Goal: Check status: Check status

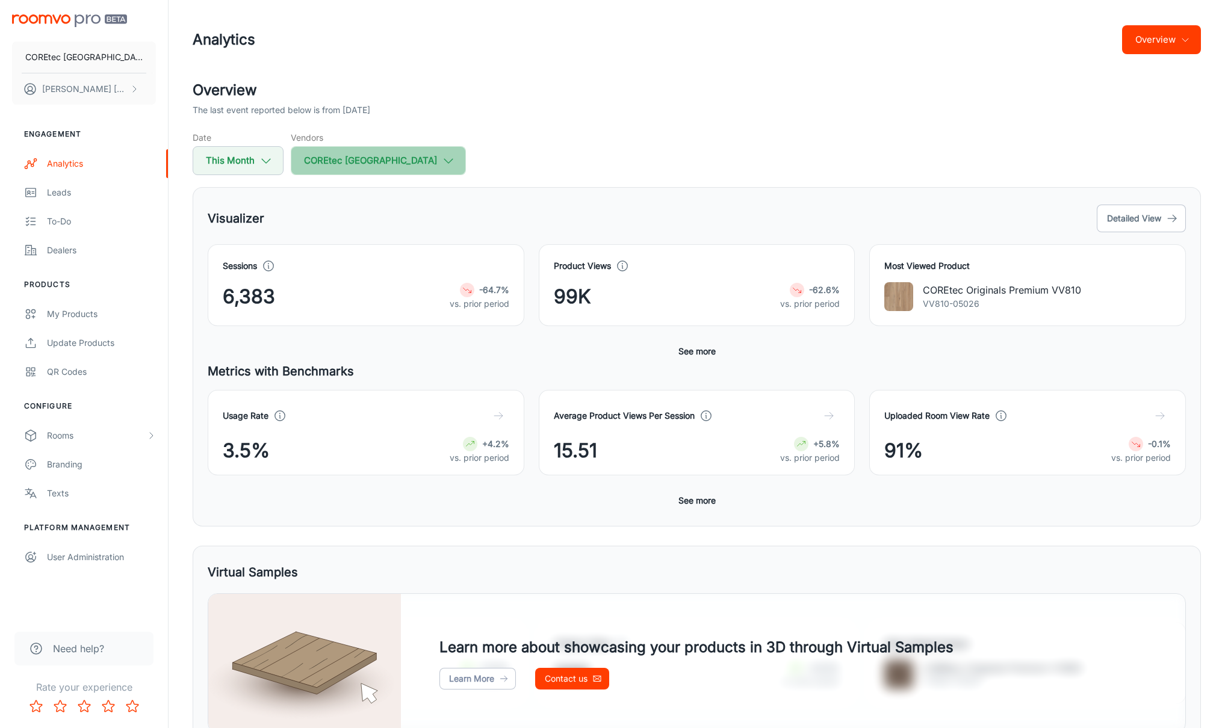
click at [403, 166] on button "COREtec [GEOGRAPHIC_DATA]" at bounding box center [378, 160] width 175 height 29
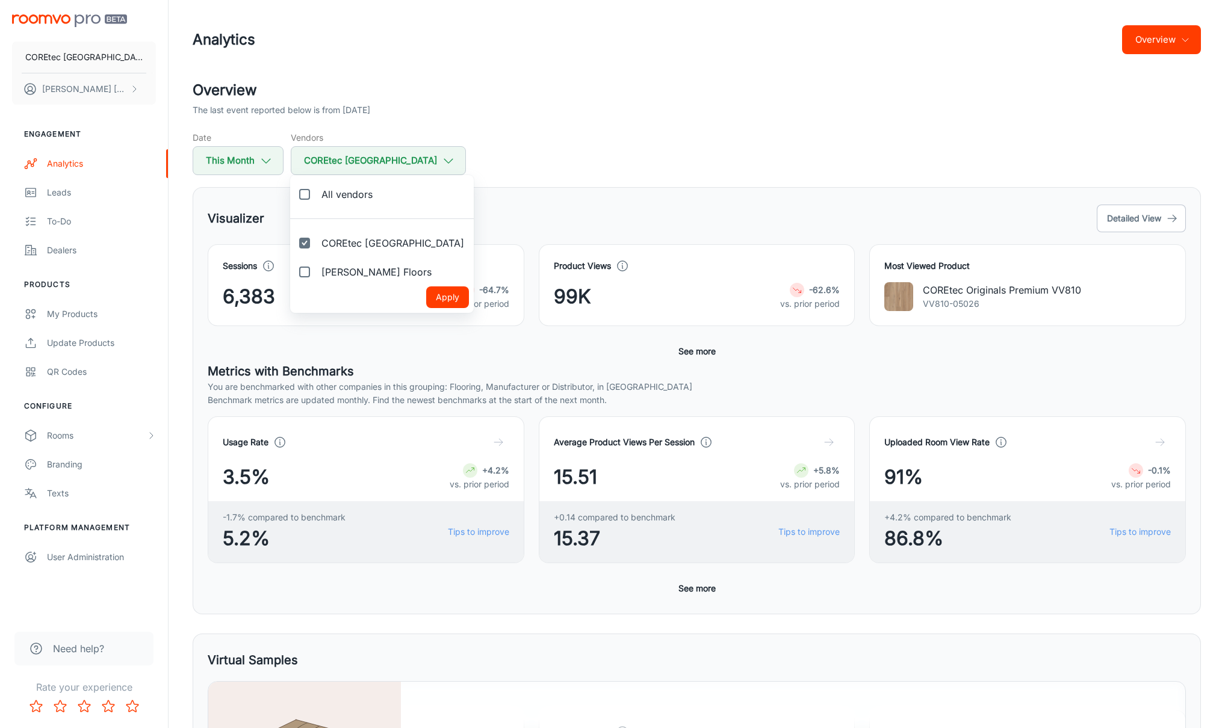
click at [314, 248] on input "COREtec [GEOGRAPHIC_DATA]" at bounding box center [305, 243] width 24 height 24
checkbox input "false"
click at [309, 269] on input "[PERSON_NAME] Floors" at bounding box center [305, 272] width 24 height 24
checkbox input "true"
click at [426, 296] on button "Apply" at bounding box center [447, 298] width 43 height 22
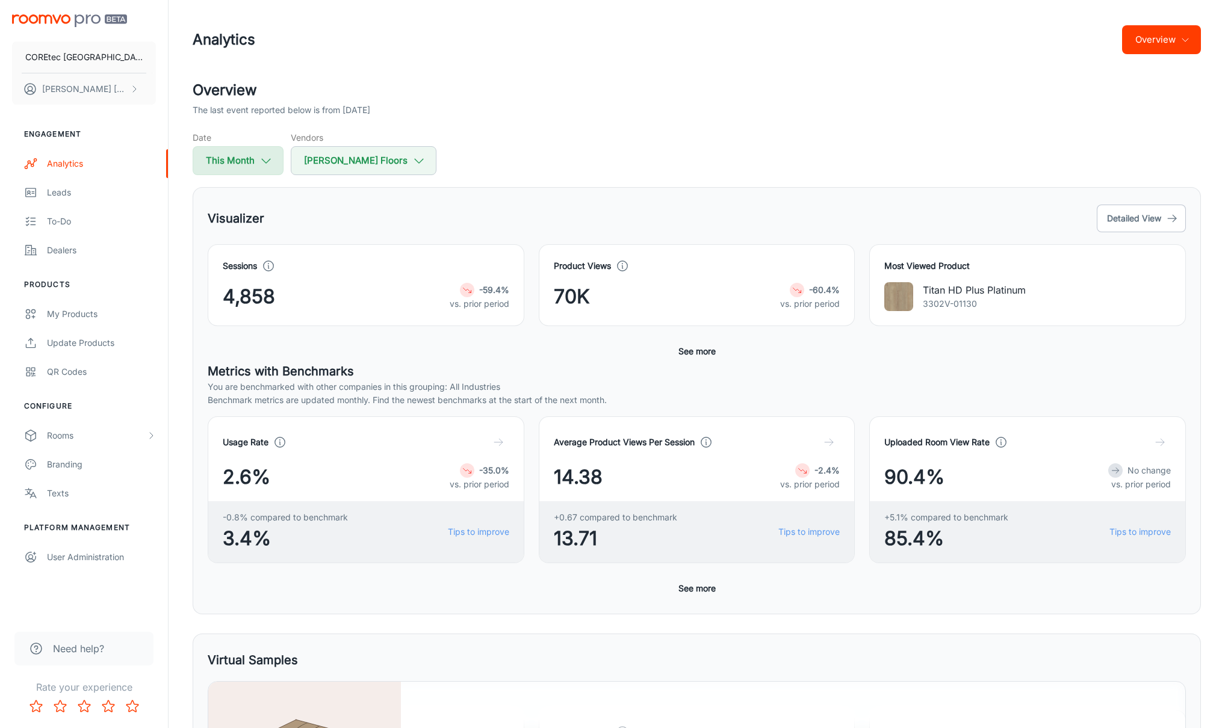
click at [226, 170] on button "This Month" at bounding box center [238, 160] width 91 height 29
select select "9"
select select "2025"
select select "9"
select select "2025"
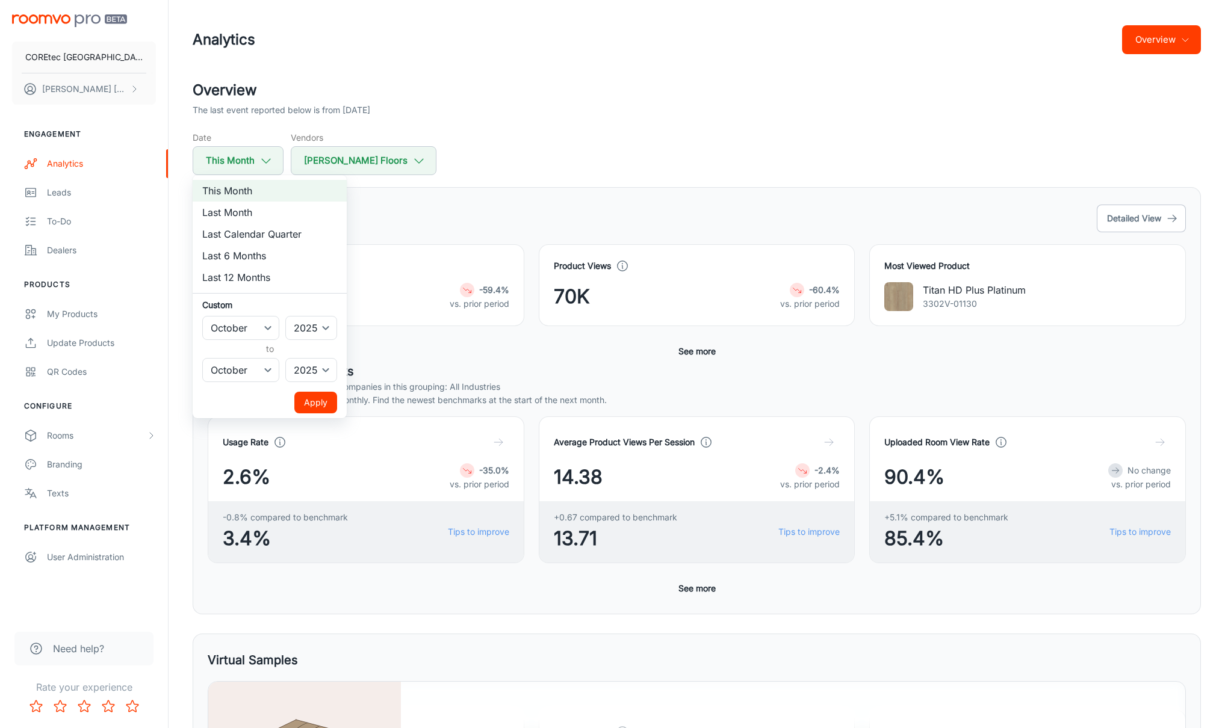
click at [241, 214] on li "Last Month" at bounding box center [270, 213] width 154 height 22
select select "8"
click at [303, 383] on ul "This Month Last Month Last Calendar Quarter Last 6 Months Last 12 Months Custom…" at bounding box center [270, 296] width 154 height 243
click at [304, 393] on button "Apply" at bounding box center [315, 403] width 43 height 22
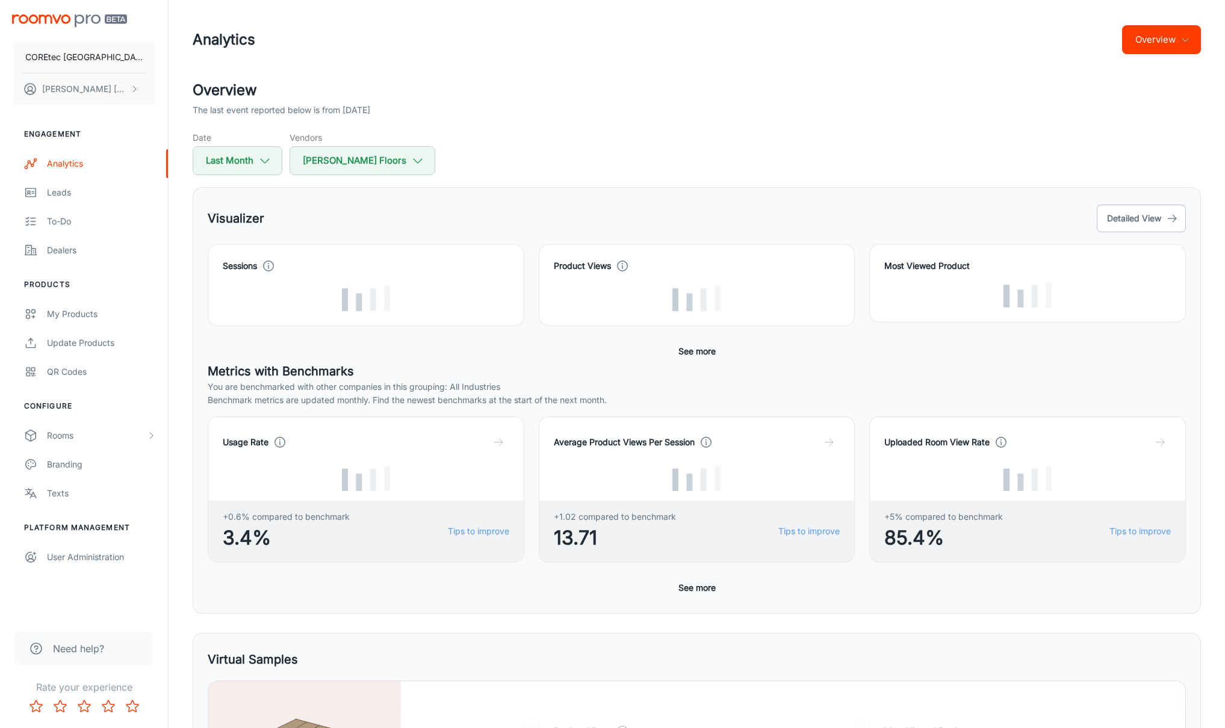
scroll to position [1, 0]
